Goal: Find specific page/section: Find specific page/section

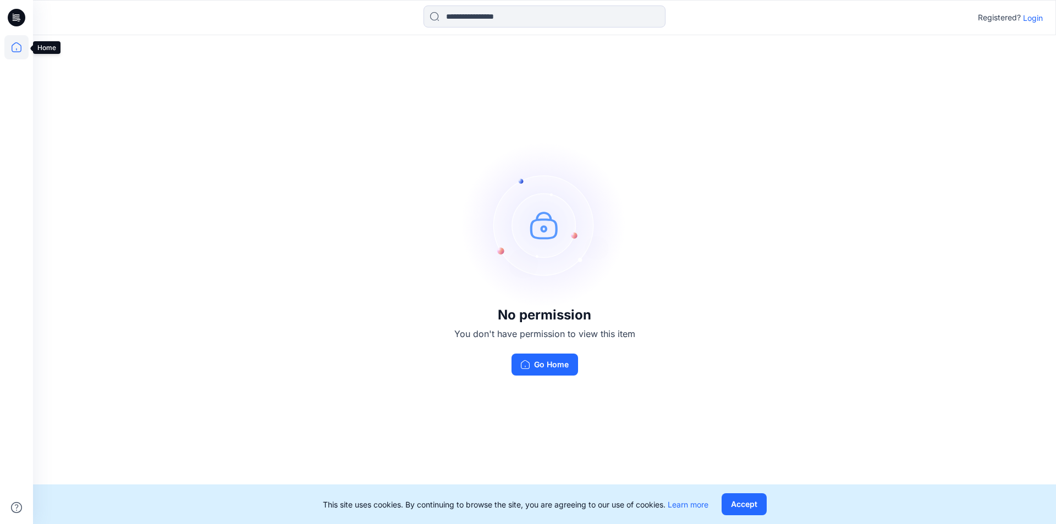
click at [15, 43] on icon at bounding box center [17, 47] width 10 height 10
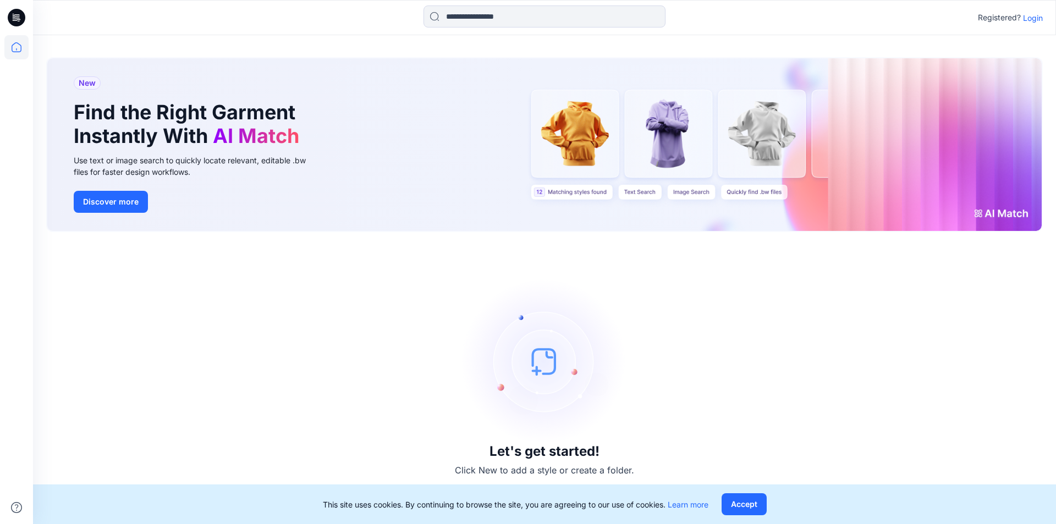
click at [1033, 18] on p "Login" at bounding box center [1033, 18] width 20 height 12
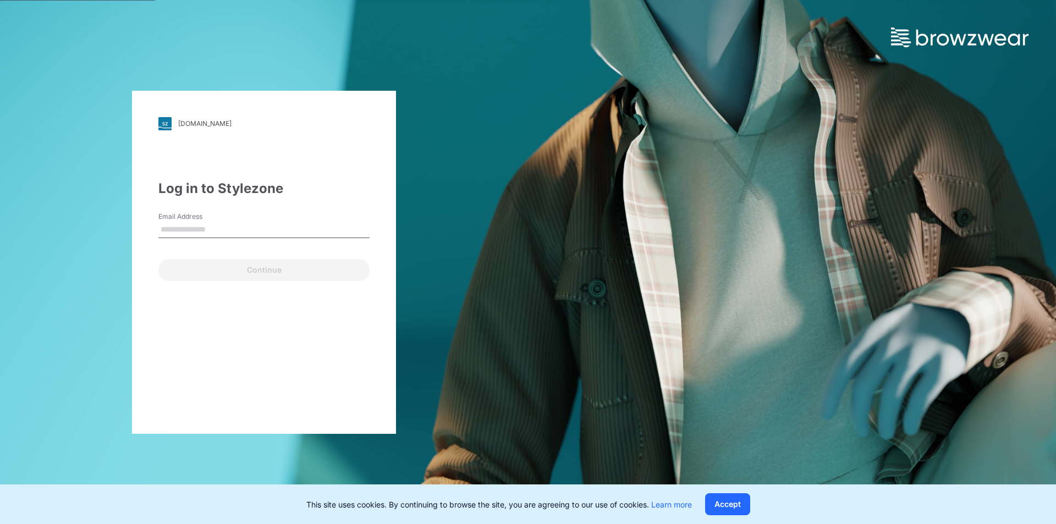
type input "**********"
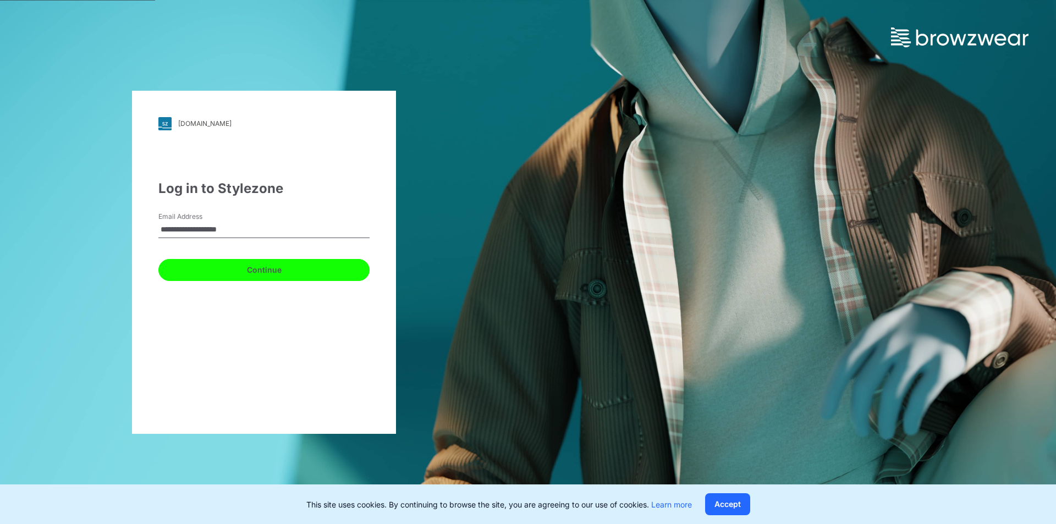
click at [236, 272] on button "Continue" at bounding box center [263, 270] width 211 height 22
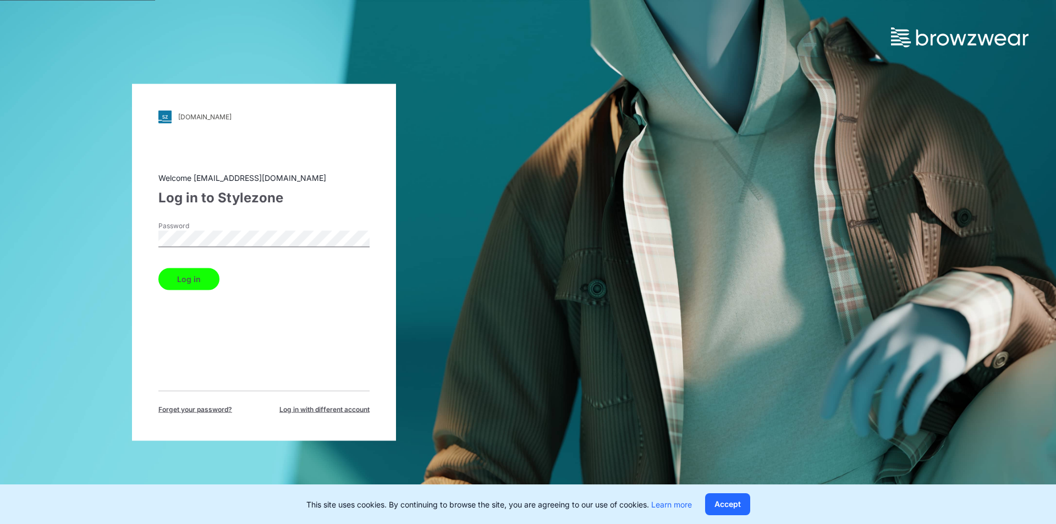
click at [200, 276] on button "Log in" at bounding box center [188, 279] width 61 height 22
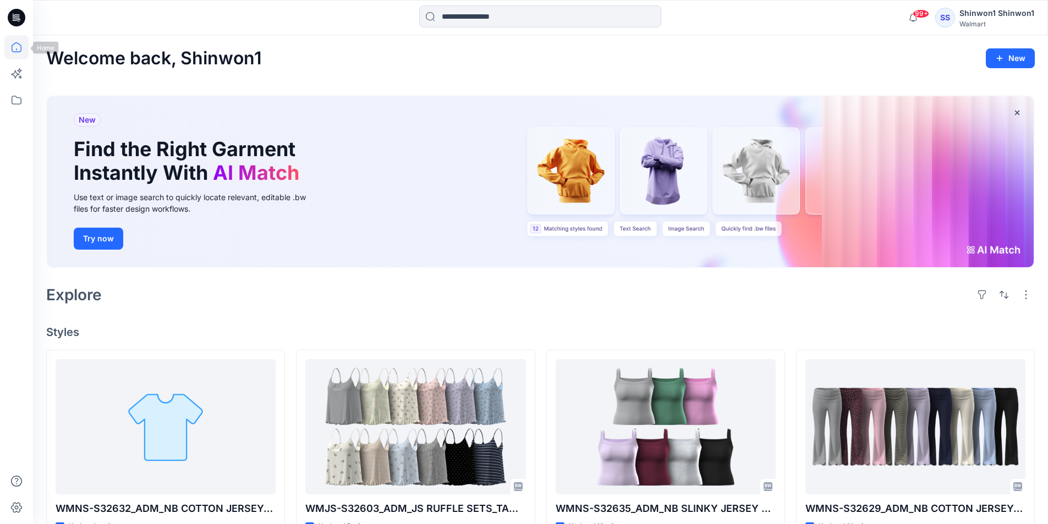
click at [23, 20] on icon at bounding box center [17, 18] width 18 height 18
click at [16, 49] on icon at bounding box center [16, 47] width 24 height 24
click at [17, 100] on icon at bounding box center [16, 100] width 24 height 24
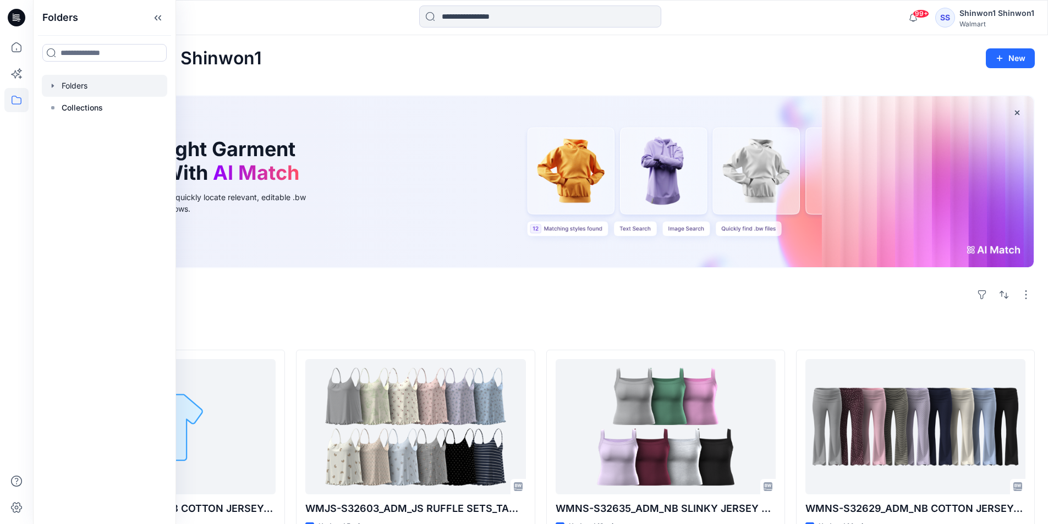
click at [100, 83] on div at bounding box center [104, 86] width 125 height 22
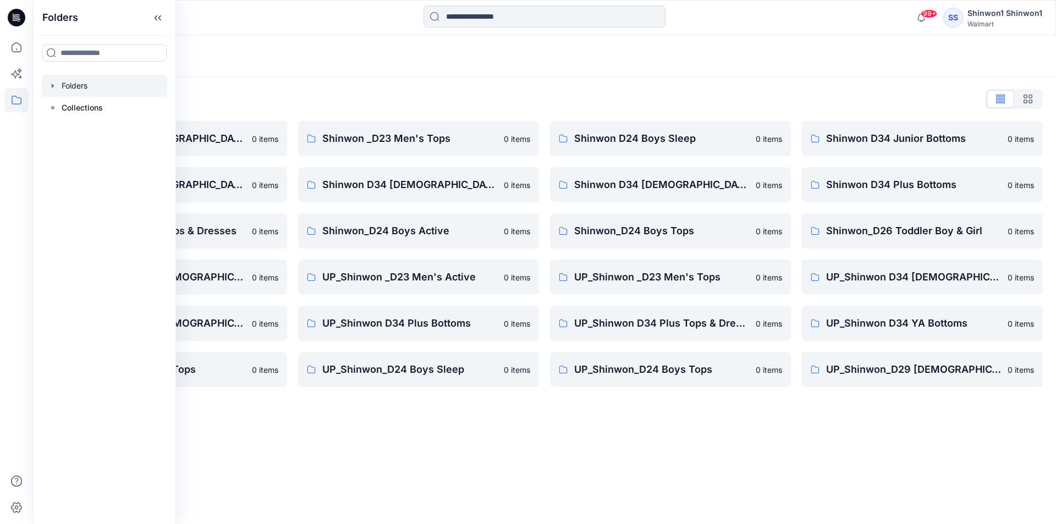
click at [460, 89] on div "Folders List Shinwon D34 [DEMOGRAPHIC_DATA] Knit Tops 0 items Shinwon D34 [DEMO…" at bounding box center [544, 238] width 1023 height 323
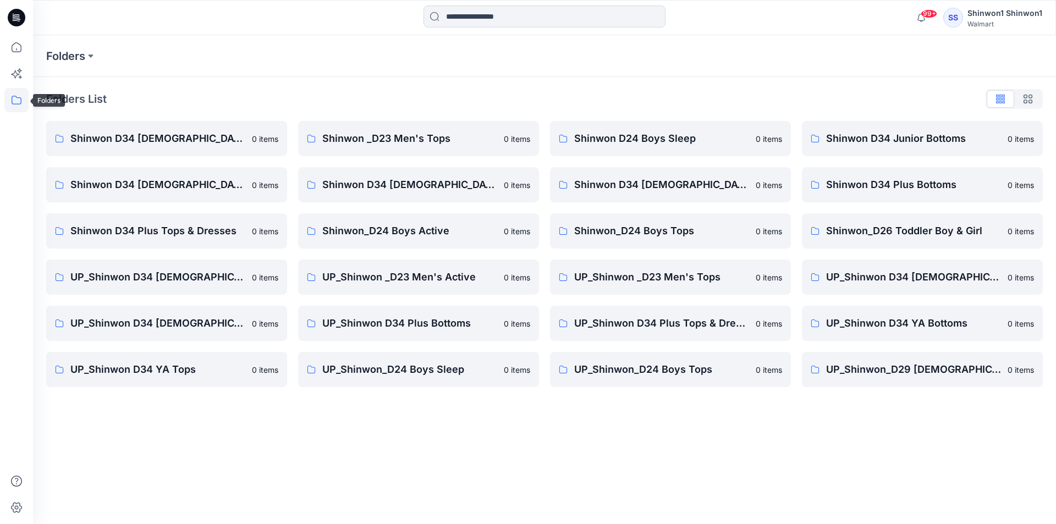
click at [23, 97] on icon at bounding box center [16, 100] width 24 height 24
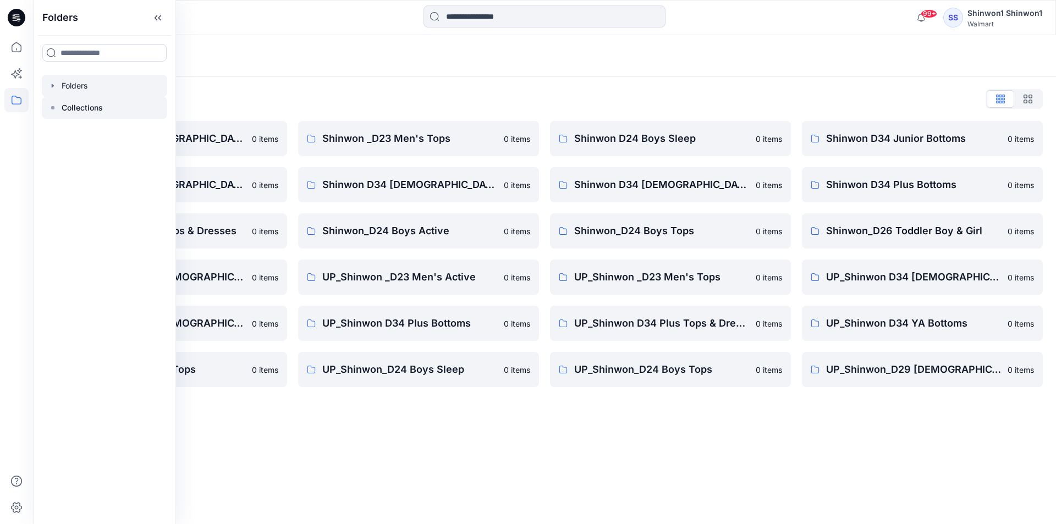
click at [74, 105] on p "Collections" at bounding box center [82, 107] width 41 height 13
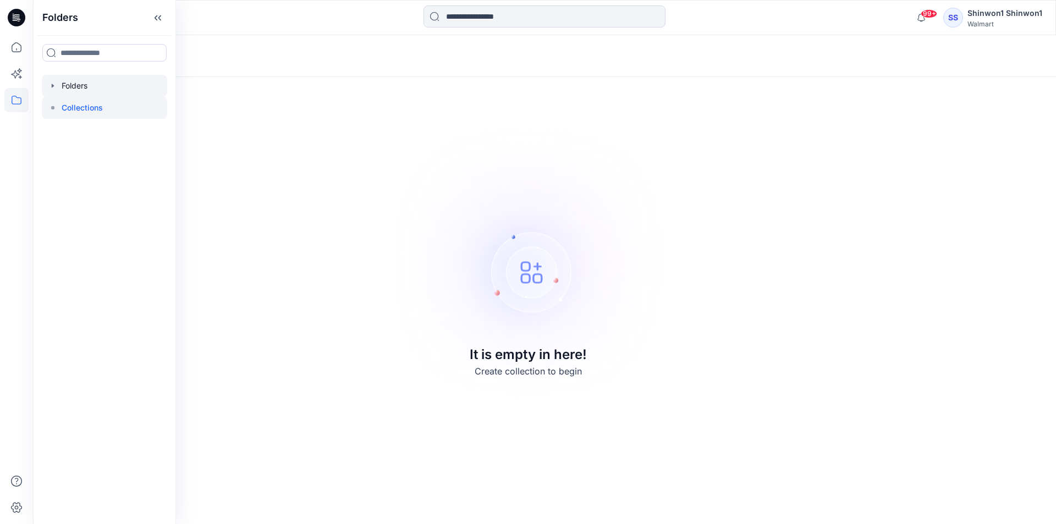
click at [87, 83] on div at bounding box center [104, 86] width 125 height 22
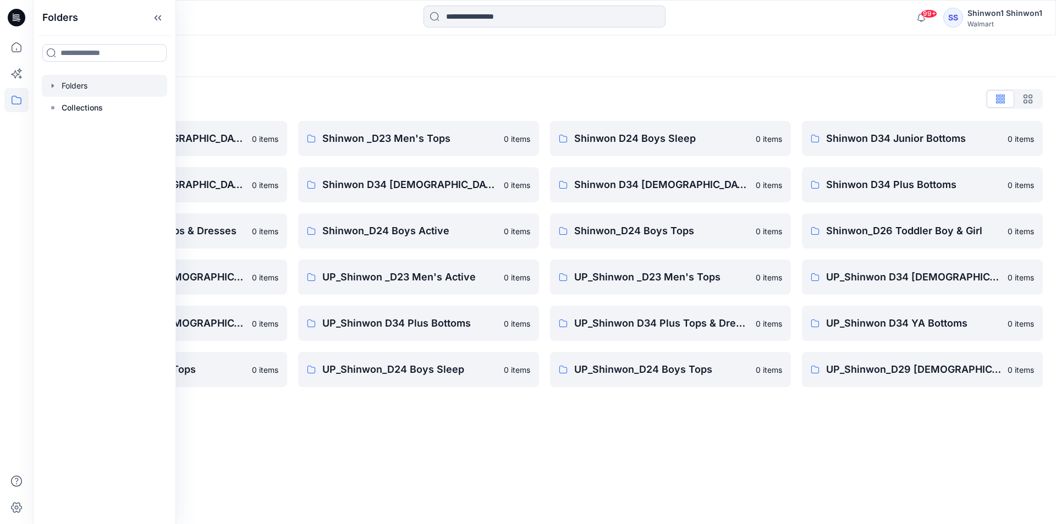
drag, startPoint x: 361, startPoint y: 85, endPoint x: 371, endPoint y: 92, distance: 12.2
click at [361, 86] on div "Folders List Shinwon D34 [DEMOGRAPHIC_DATA] Knit Tops 0 items Shinwon D34 [DEMO…" at bounding box center [544, 238] width 1023 height 323
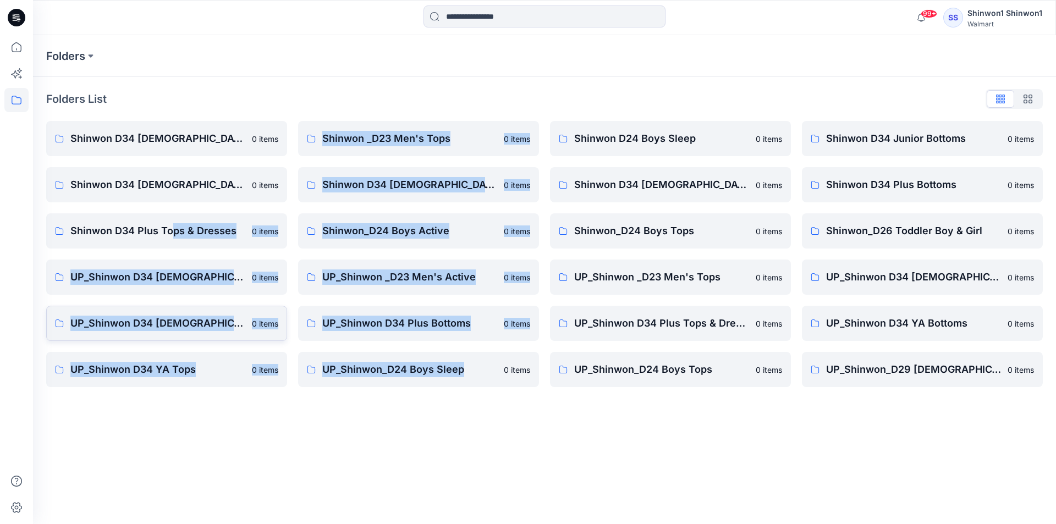
drag, startPoint x: 488, startPoint y: 413, endPoint x: 206, endPoint y: 312, distance: 300.1
click at [184, 260] on div "Folders Folders List Shinwon D34 [DEMOGRAPHIC_DATA] Knit Tops 0 items Shinwon D…" at bounding box center [544, 279] width 1023 height 489
click at [227, 410] on div "Folders Folders List Shinwon D34 [DEMOGRAPHIC_DATA] Knit Tops 0 items Shinwon D…" at bounding box center [544, 279] width 1023 height 489
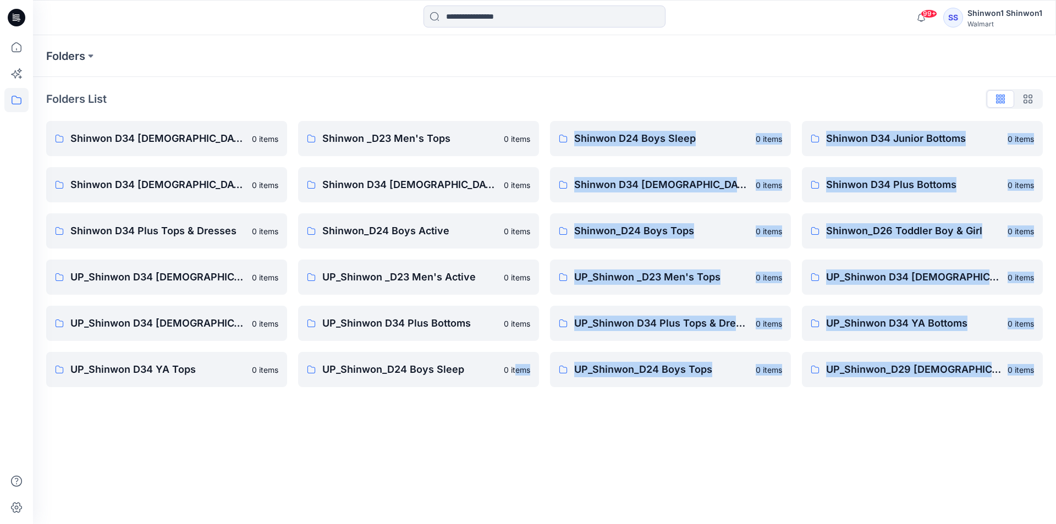
drag, startPoint x: 543, startPoint y: 419, endPoint x: 1378, endPoint y: 386, distance: 835.1
click at [1055, 386] on html "99+ Notifications Shinwon 3D team shared WMJS-S32606_ADM_JS EYELET NOTCH SETS_C…" at bounding box center [528, 262] width 1056 height 524
click at [872, 456] on div "Folders Folders List Shinwon D34 [DEMOGRAPHIC_DATA] Knit Tops 0 items Shinwon D…" at bounding box center [544, 279] width 1023 height 489
click at [674, 278] on p "UP_Shinwon _D23 Men's Tops" at bounding box center [661, 277] width 175 height 15
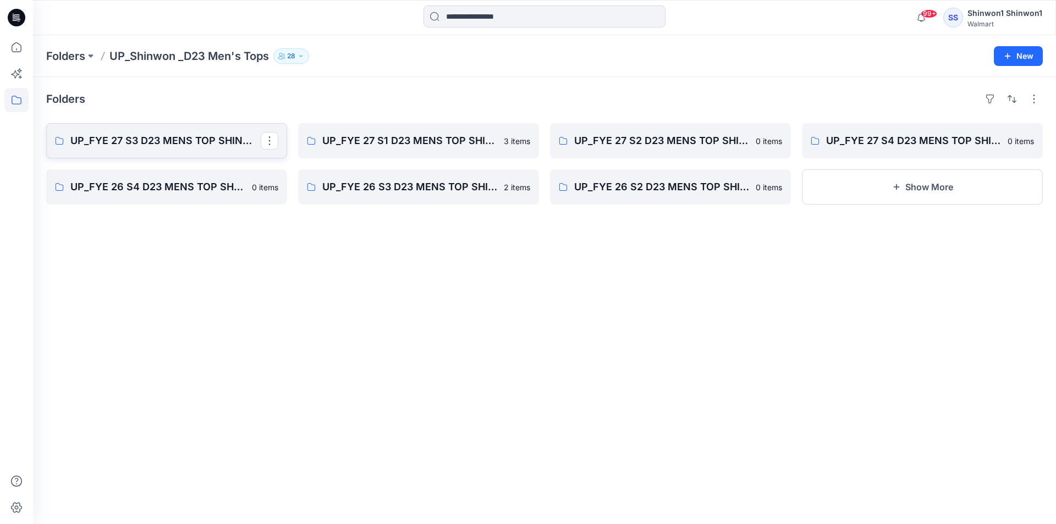
click at [144, 136] on p "UP_FYE 27 S3 D23 MENS TOP SHINWON" at bounding box center [165, 140] width 190 height 15
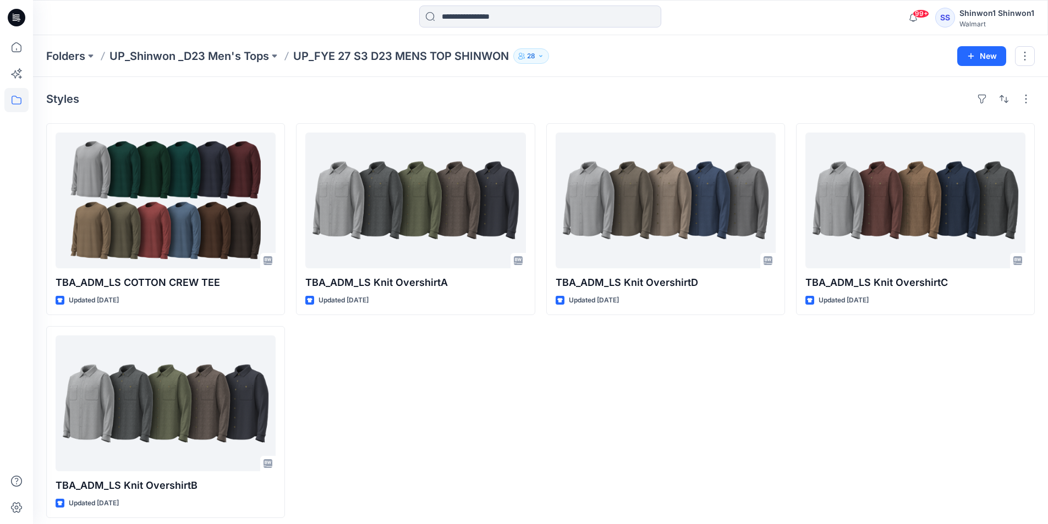
click at [443, 376] on div "TBA_ADM_LS Knit OvershirtA Updated [DATE]" at bounding box center [415, 320] width 239 height 395
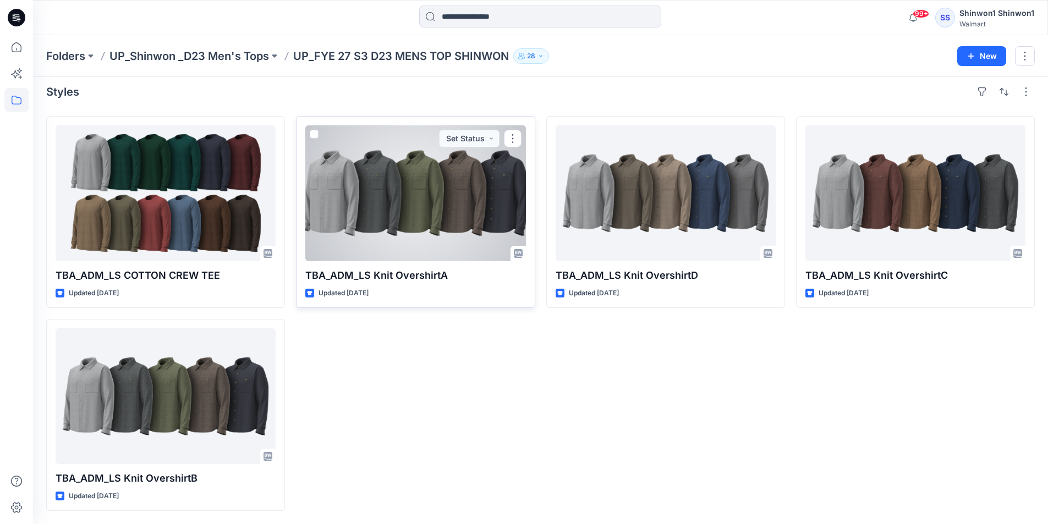
click at [402, 197] on div at bounding box center [415, 193] width 220 height 136
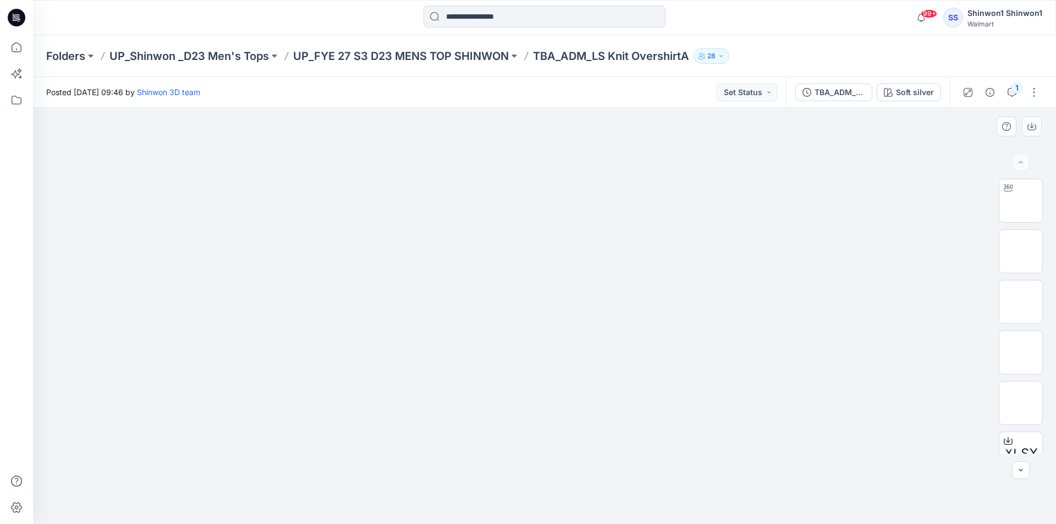
click at [440, 476] on img at bounding box center [545, 337] width 550 height 373
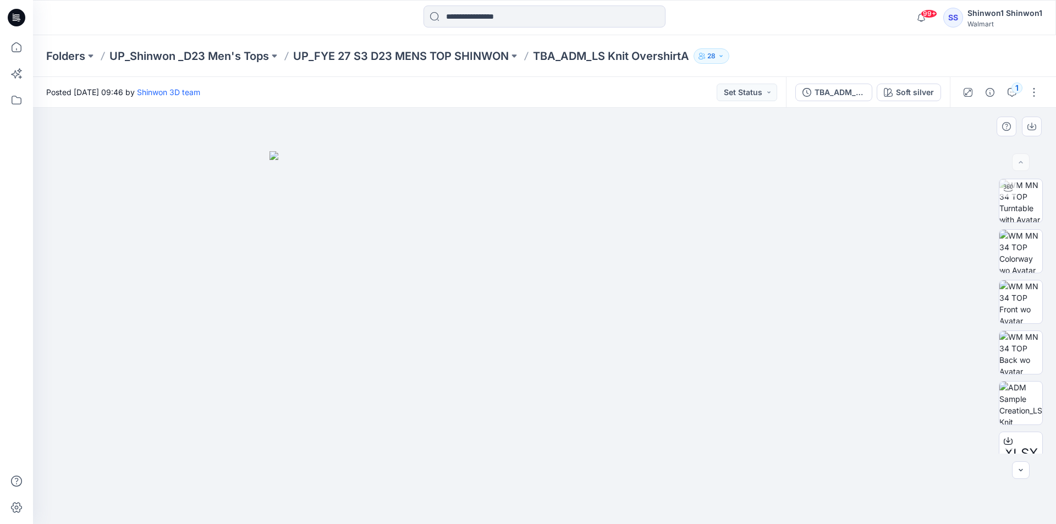
click at [467, 329] on img at bounding box center [545, 337] width 550 height 373
click at [1011, 442] on div at bounding box center [1008, 441] width 18 height 18
click at [615, 159] on img at bounding box center [545, 337] width 550 height 373
click at [616, 267] on img at bounding box center [545, 337] width 550 height 373
click at [652, 96] on div "Posted [DATE] 09:46 by Shinwon 3D team Set Status" at bounding box center [409, 92] width 753 height 30
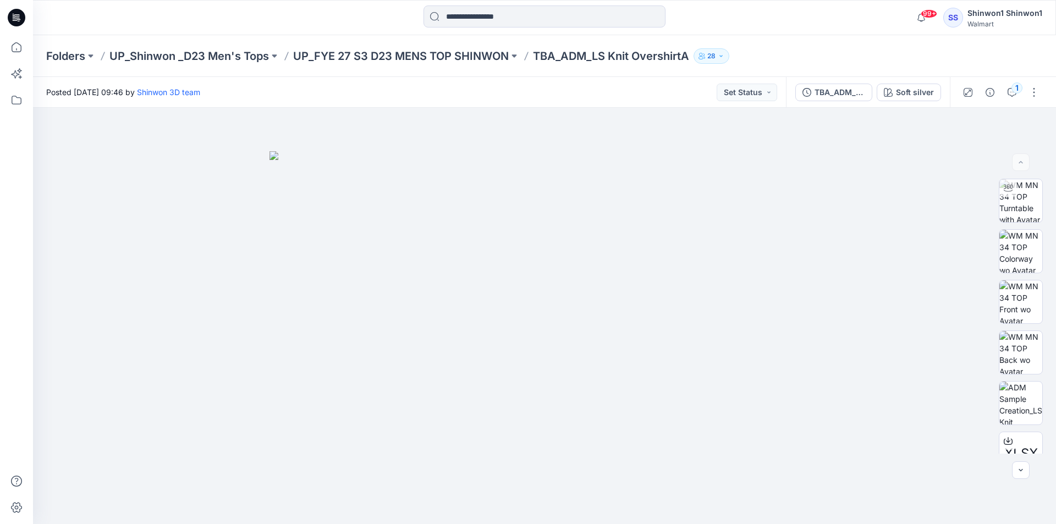
drag, startPoint x: 640, startPoint y: 104, endPoint x: 646, endPoint y: 101, distance: 6.6
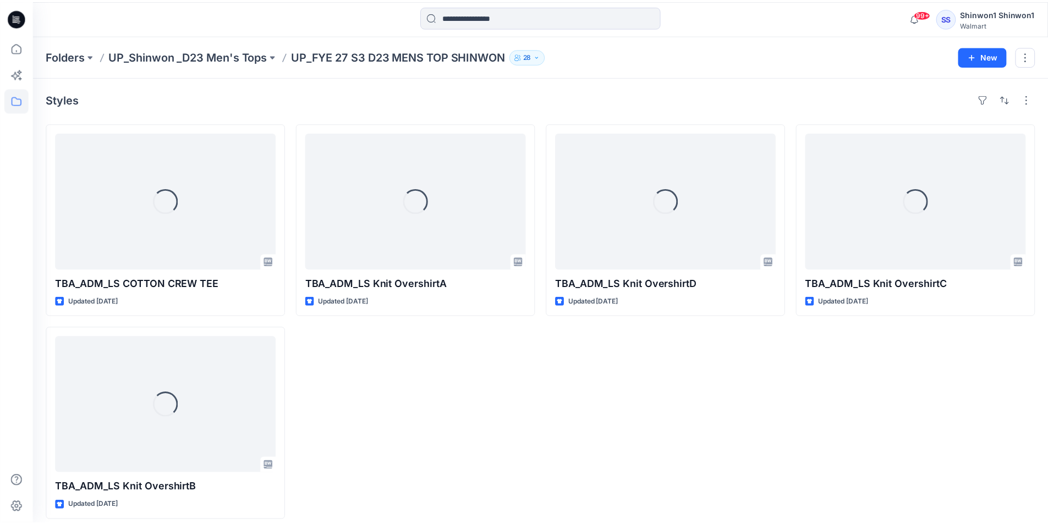
scroll to position [7, 0]
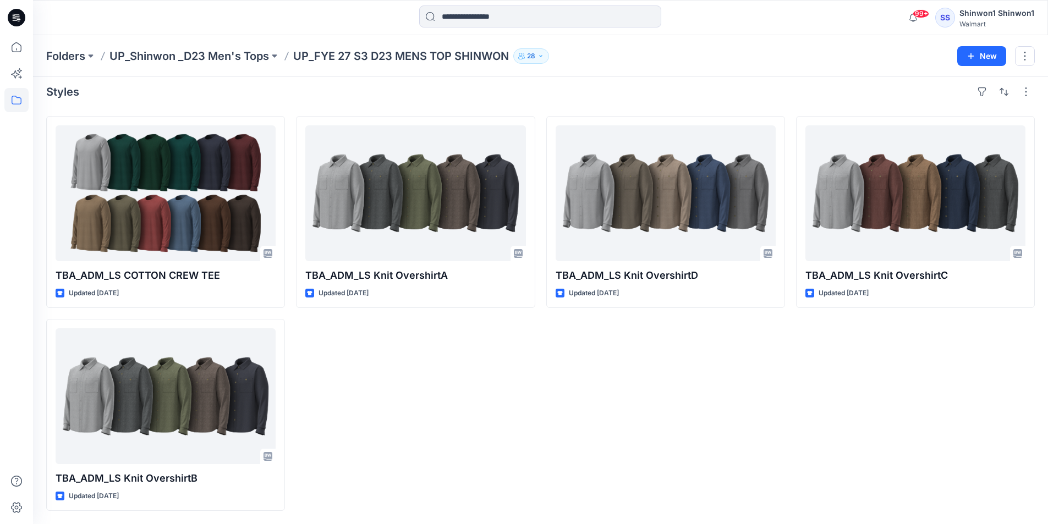
click at [405, 336] on div "TBA_ADM_LS Knit OvershirtA Updated [DATE]" at bounding box center [415, 313] width 239 height 395
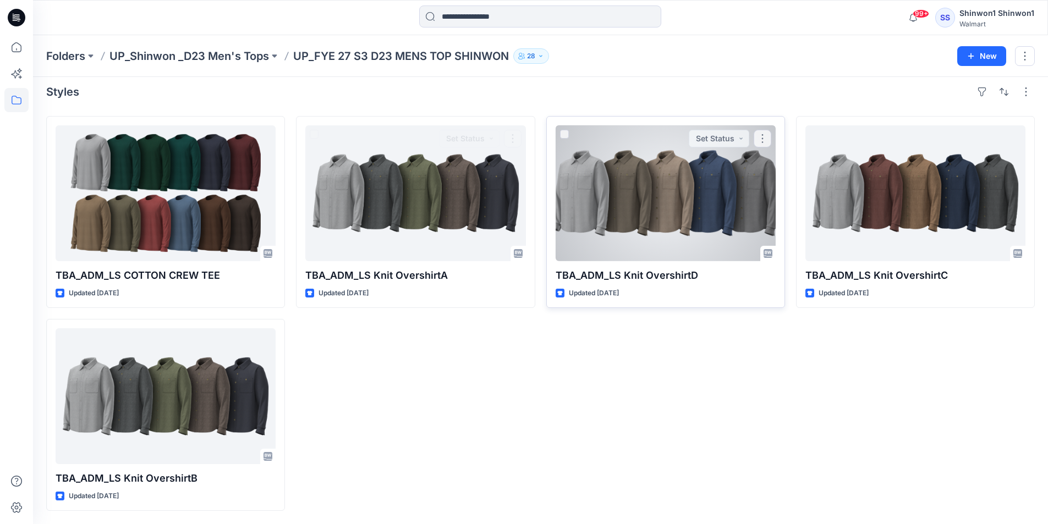
click at [640, 216] on div at bounding box center [666, 193] width 220 height 136
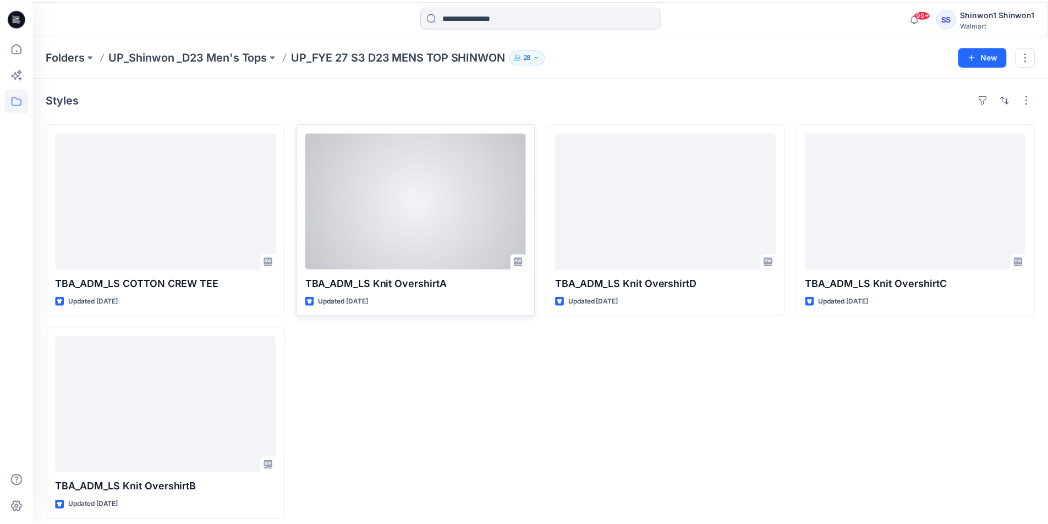
scroll to position [7, 0]
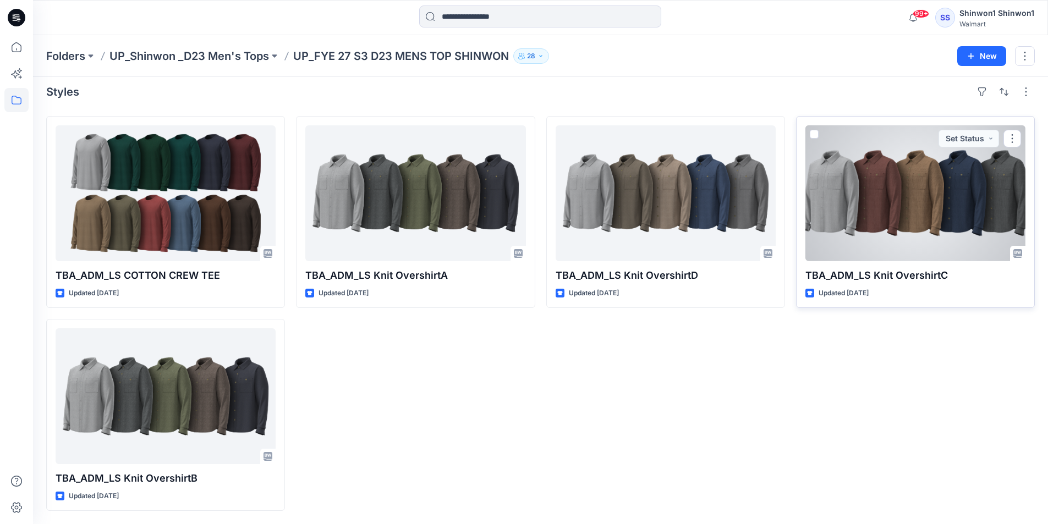
click at [958, 222] on div at bounding box center [915, 193] width 220 height 136
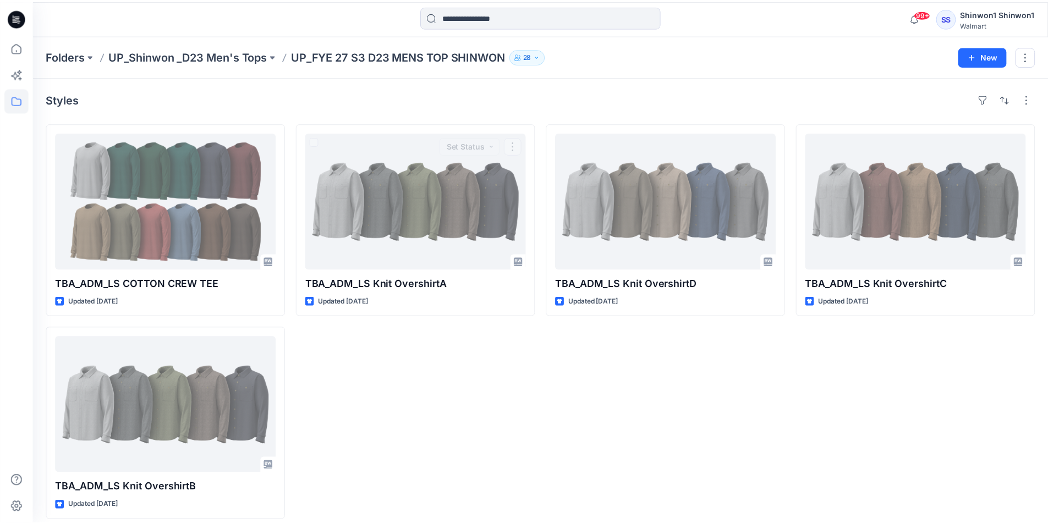
scroll to position [7, 0]
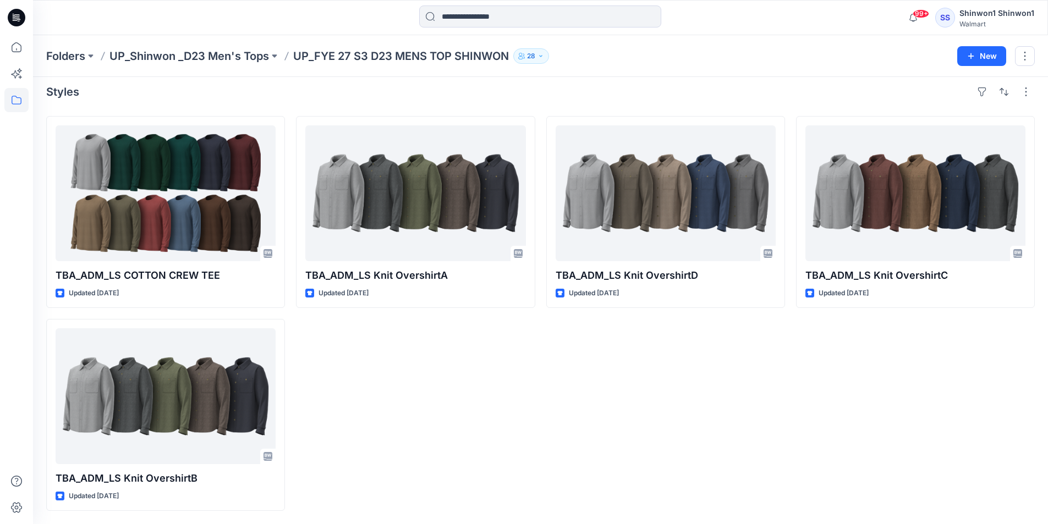
click at [352, 369] on div "TBA_ADM_LS Knit OvershirtA Updated [DATE]" at bounding box center [415, 313] width 239 height 395
